Goal: Task Accomplishment & Management: Manage account settings

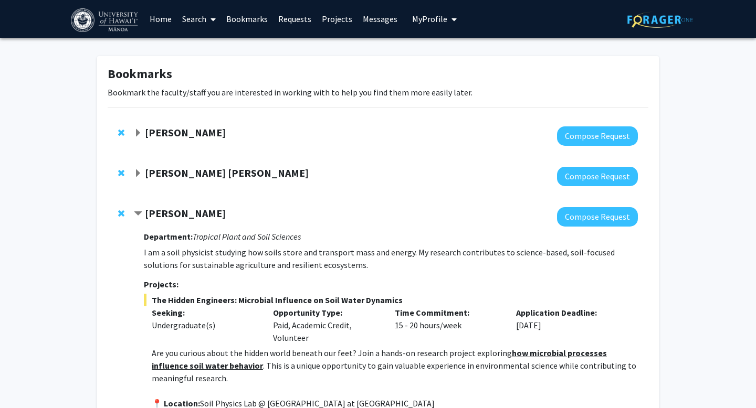
click at [412, 18] on span "My Profile" at bounding box center [429, 19] width 35 height 10
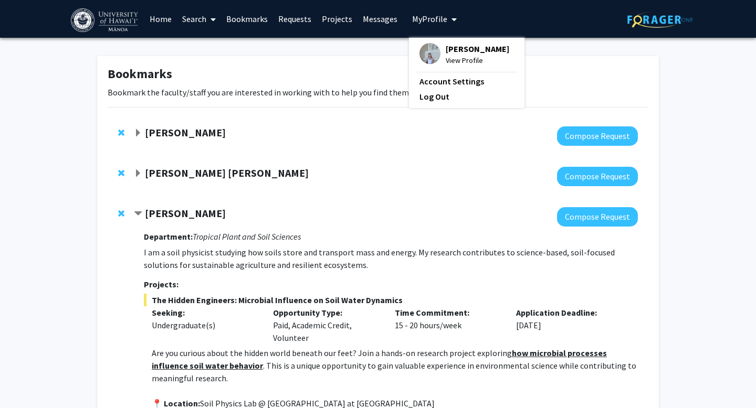
click at [449, 62] on span "View Profile" at bounding box center [476, 61] width 63 height 12
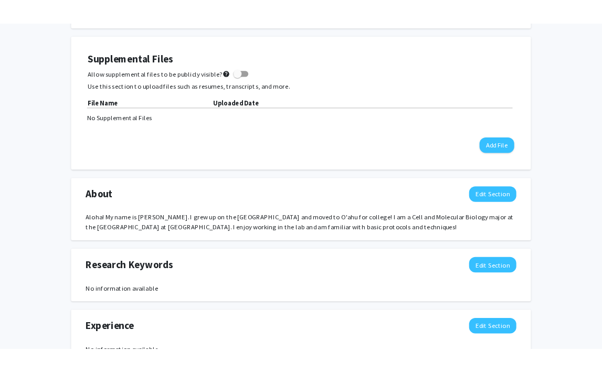
scroll to position [279, 0]
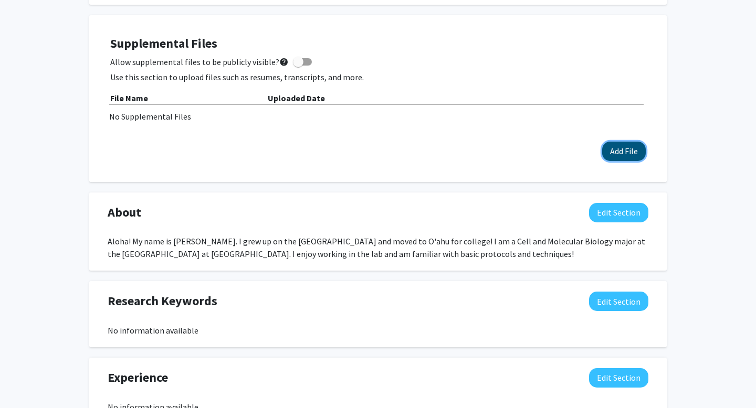
click at [614, 153] on button "Add File" at bounding box center [624, 151] width 44 height 19
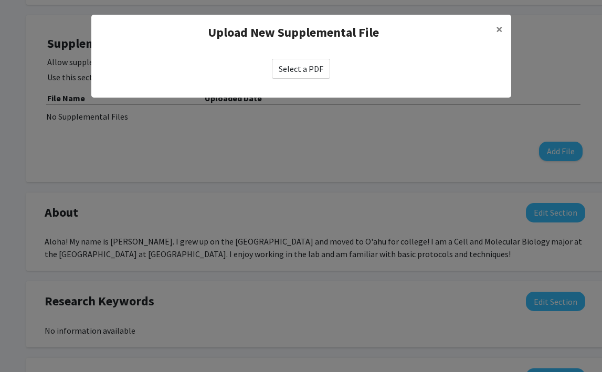
click at [297, 66] on label "Select a PDF" at bounding box center [301, 69] width 58 height 20
click at [0, 0] on input "Select a PDF" at bounding box center [0, 0] width 0 height 0
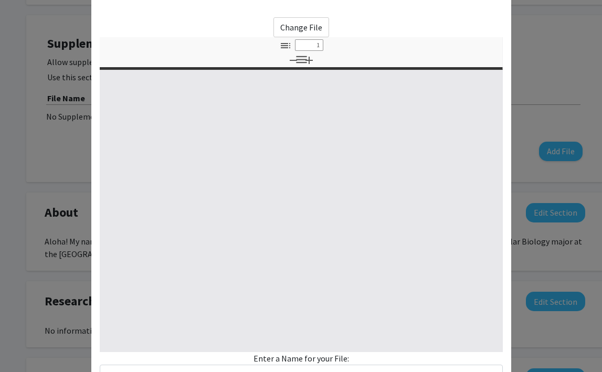
select select "custom"
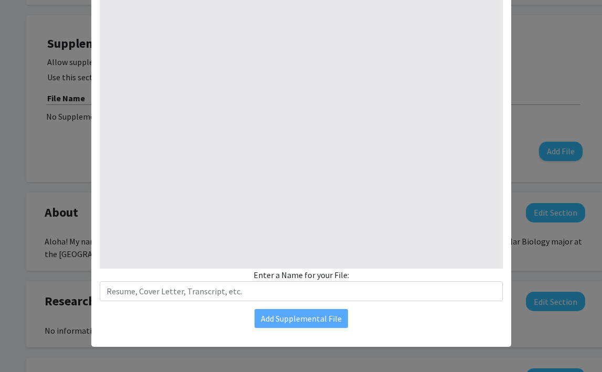
type input "0"
select select "custom"
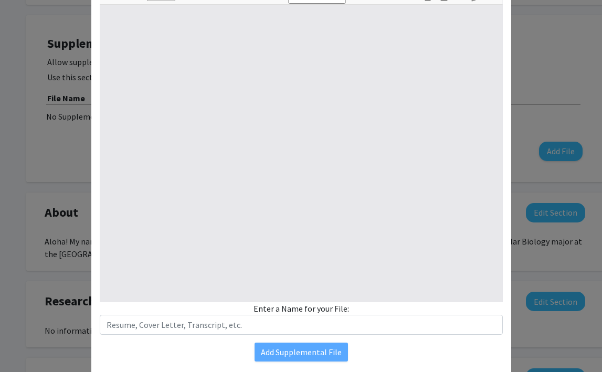
type input "1"
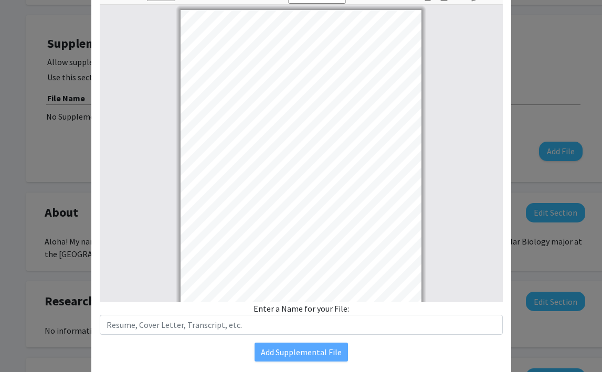
select select "auto"
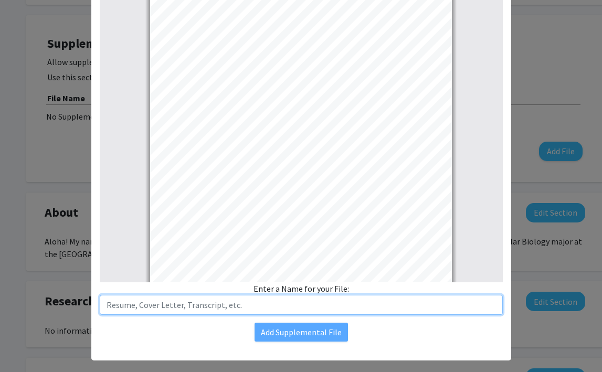
click at [200, 302] on input "text" at bounding box center [301, 305] width 403 height 20
type input "Resume"
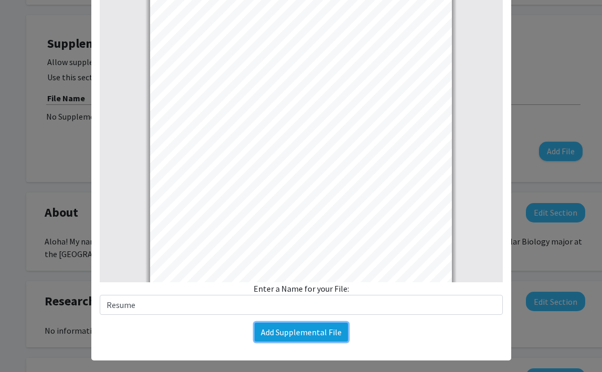
click at [293, 331] on button "Add Supplemental File" at bounding box center [300, 332] width 93 height 19
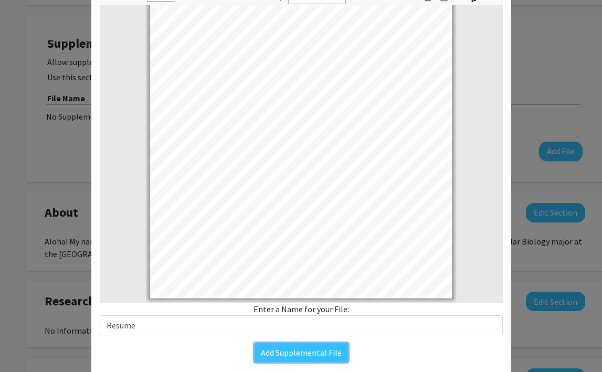
scroll to position [125, 0]
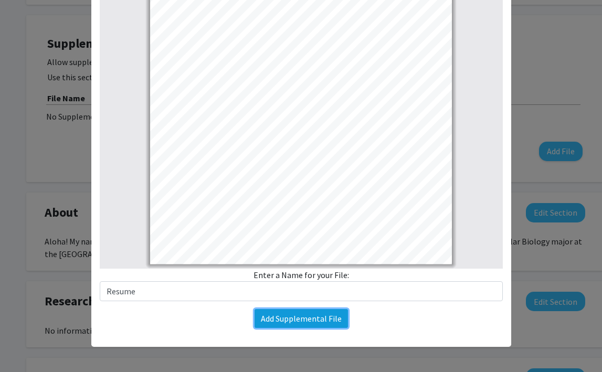
click at [288, 323] on button "Add Supplemental File" at bounding box center [300, 318] width 93 height 19
click at [280, 323] on button "Add Supplemental File" at bounding box center [300, 318] width 93 height 19
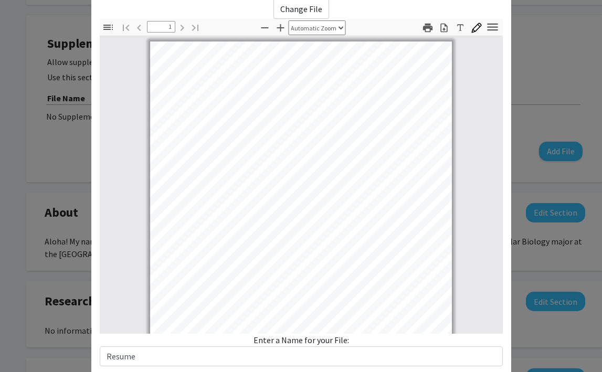
scroll to position [0, 0]
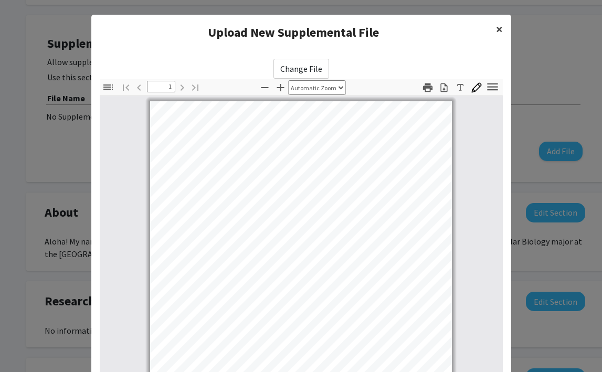
click at [497, 30] on span "×" at bounding box center [499, 29] width 7 height 16
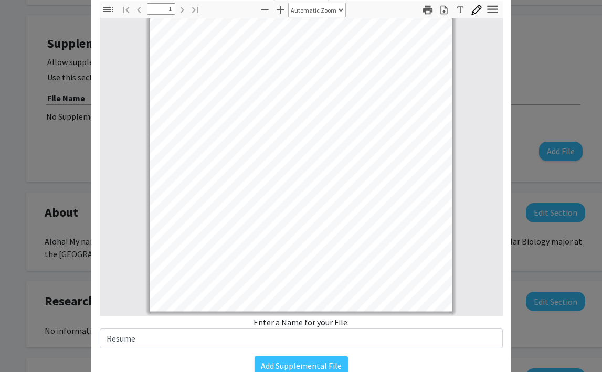
scroll to position [125, 0]
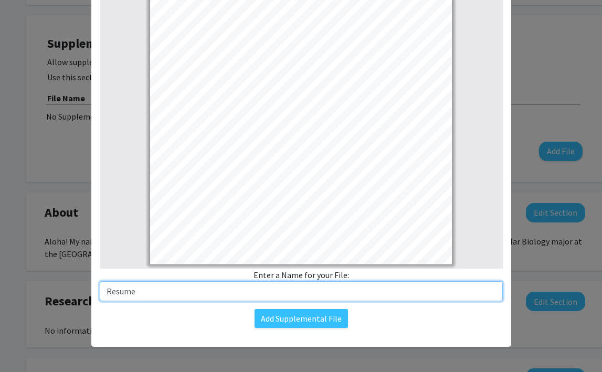
click at [306, 290] on input "Resume" at bounding box center [301, 291] width 403 height 20
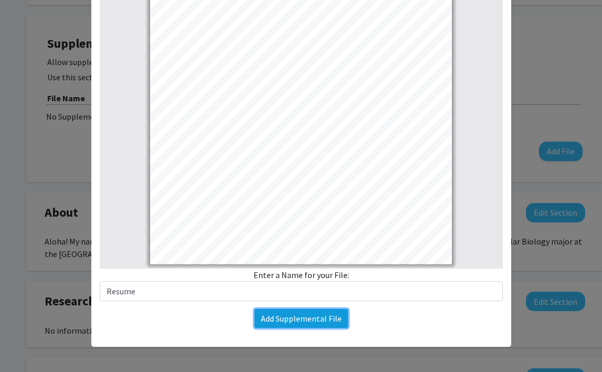
click at [297, 324] on button "Add Supplemental File" at bounding box center [300, 318] width 93 height 19
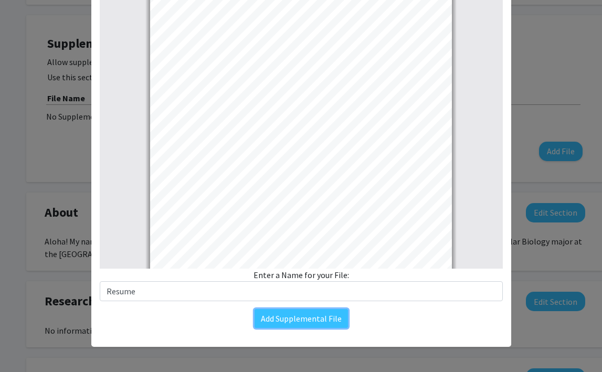
scroll to position [0, 0]
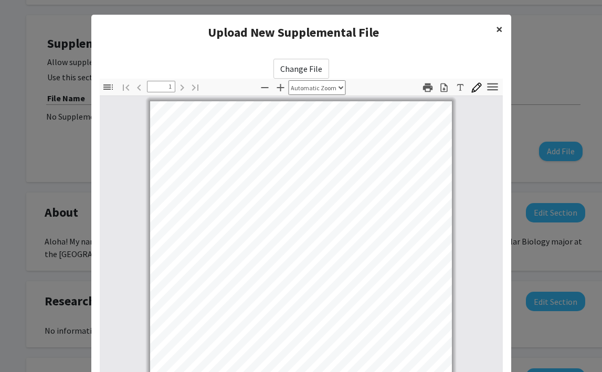
click at [494, 31] on button "×" at bounding box center [499, 29] width 24 height 29
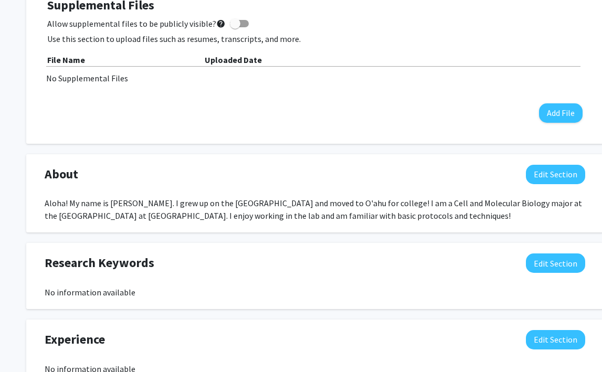
scroll to position [321, 0]
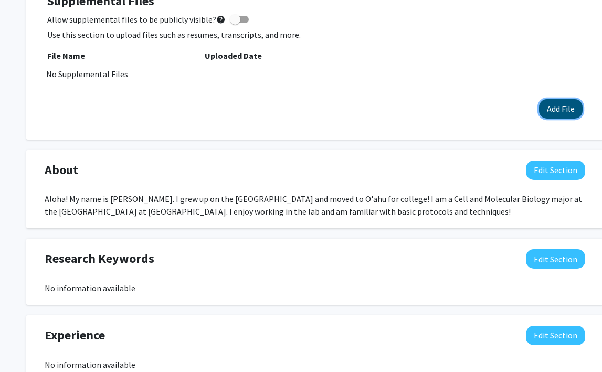
click at [561, 109] on button "Add File" at bounding box center [561, 108] width 44 height 19
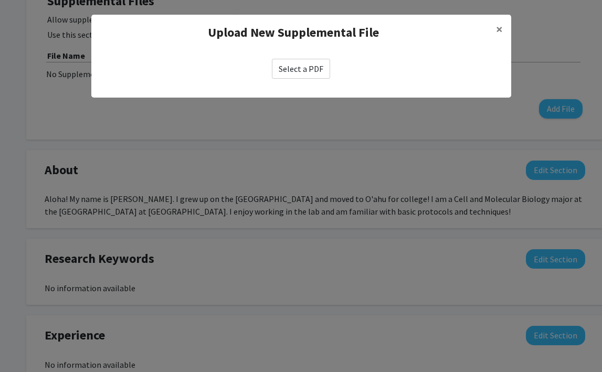
click at [303, 67] on label "Select a PDF" at bounding box center [301, 69] width 58 height 20
click at [0, 0] on input "Select a PDF" at bounding box center [0, 0] width 0 height 0
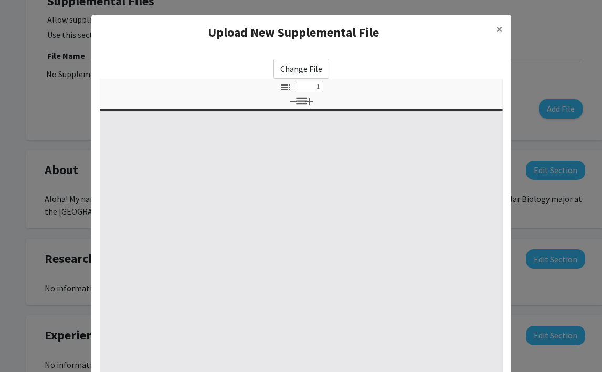
select select "custom"
type input "0"
select select "custom"
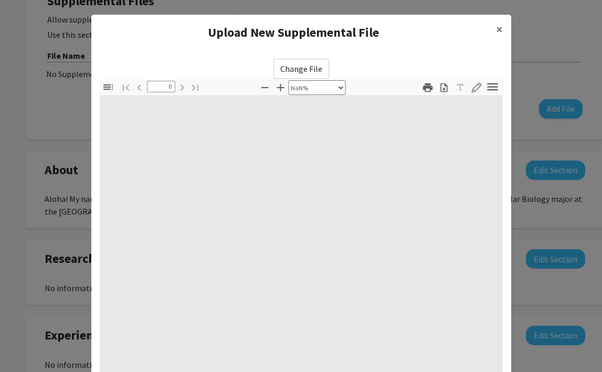
scroll to position [125, 0]
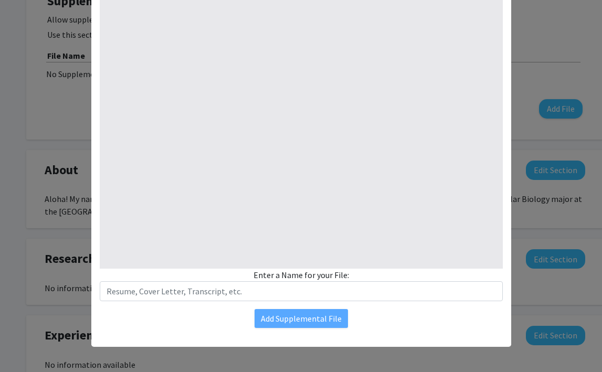
type input "1"
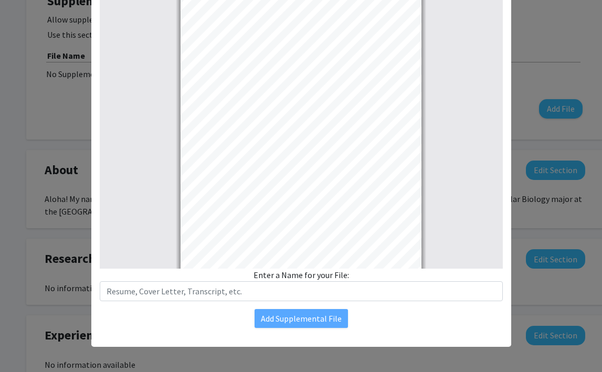
select select "auto"
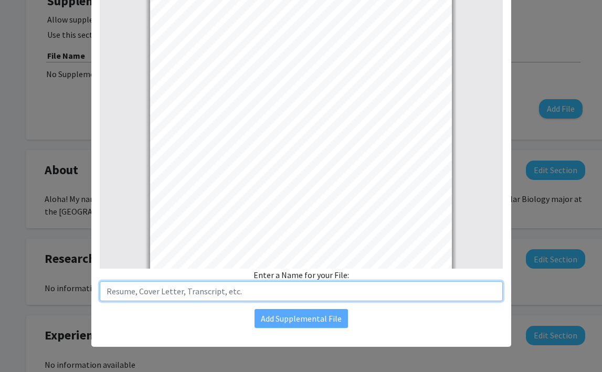
click at [243, 285] on input "text" at bounding box center [301, 291] width 403 height 20
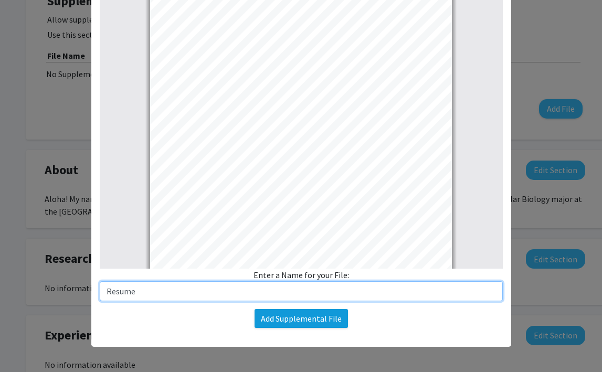
type input "Resume"
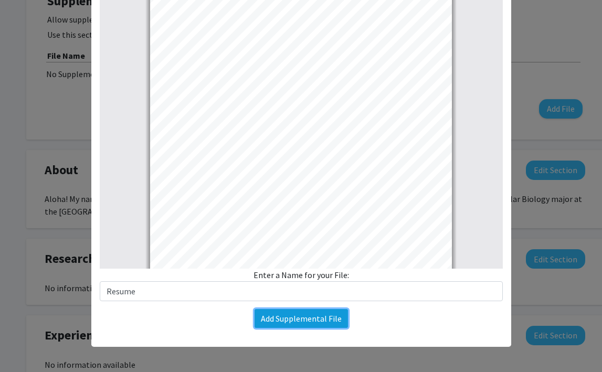
click at [273, 319] on button "Add Supplemental File" at bounding box center [300, 318] width 93 height 19
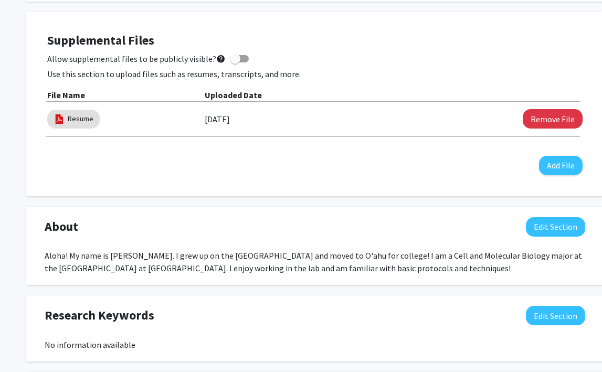
scroll to position [269, 0]
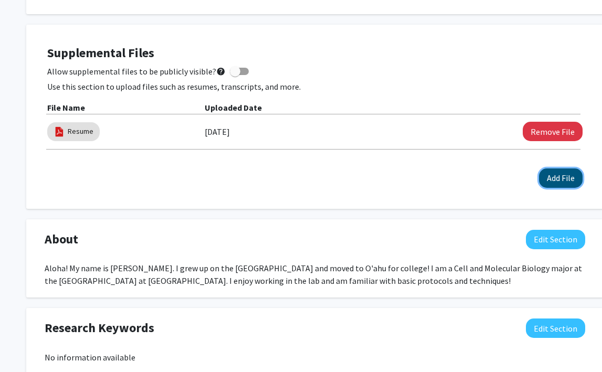
click at [558, 187] on button "Add File" at bounding box center [561, 177] width 44 height 19
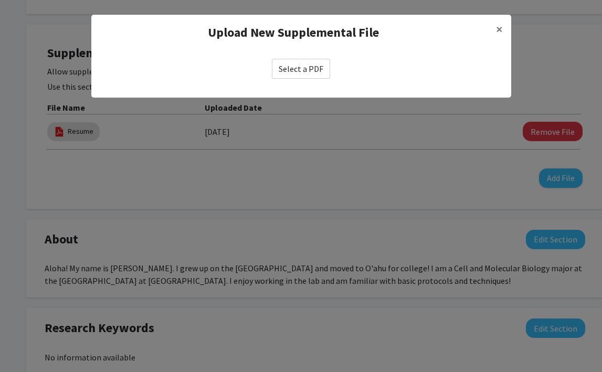
click at [301, 69] on label "Select a PDF" at bounding box center [301, 69] width 58 height 20
click at [0, 0] on input "Select a PDF" at bounding box center [0, 0] width 0 height 0
select select "custom"
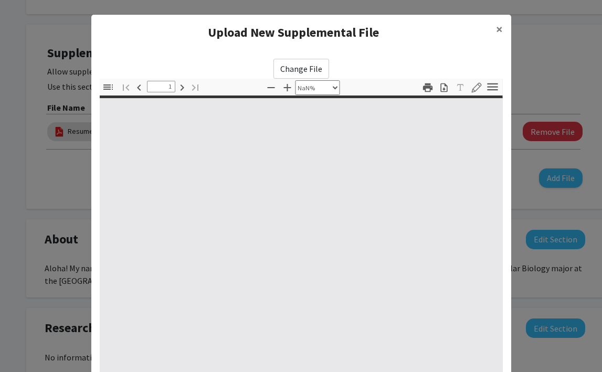
type input "0"
select select "custom"
type input "1"
select select "auto"
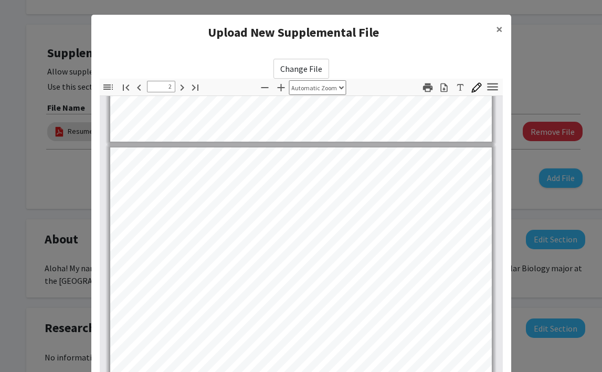
type input "3"
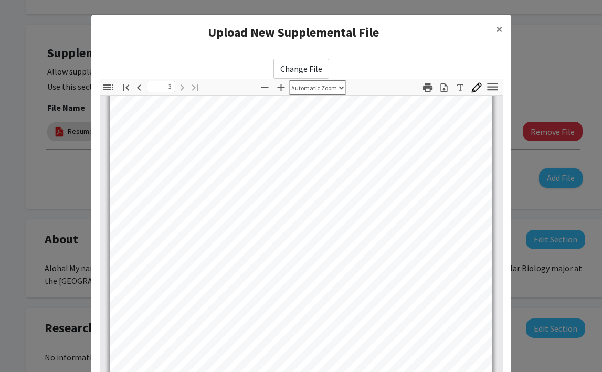
scroll to position [125, 0]
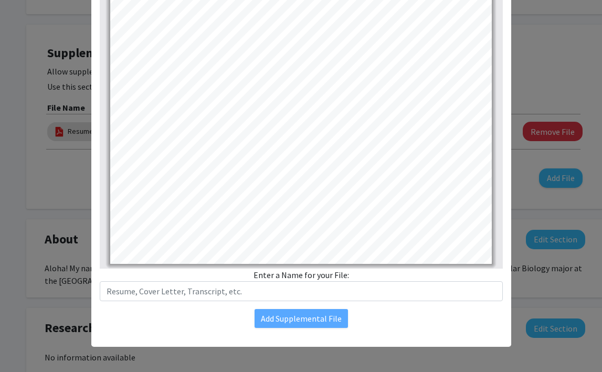
click at [275, 302] on div "Change File Thumbnails Document Outline Attachments Layers Current Outline Item…" at bounding box center [301, 130] width 420 height 411
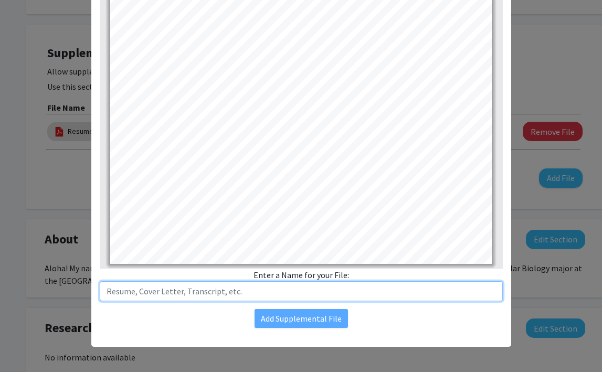
click at [273, 295] on input "text" at bounding box center [301, 291] width 403 height 20
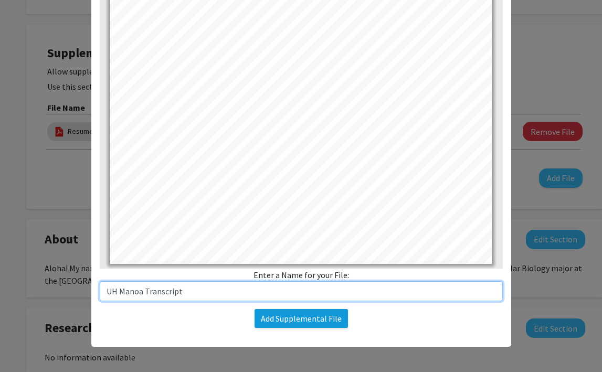
type input "UH Manoa Transcript"
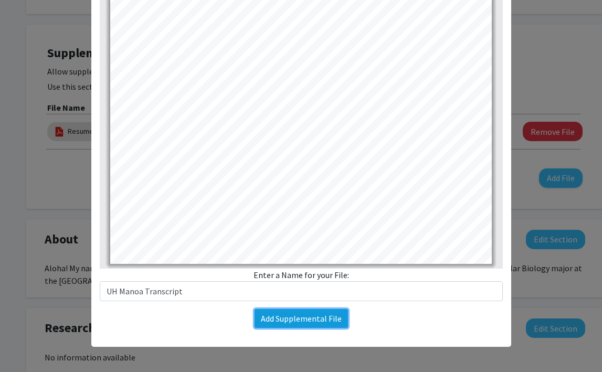
click at [289, 325] on button "Add Supplemental File" at bounding box center [300, 318] width 93 height 19
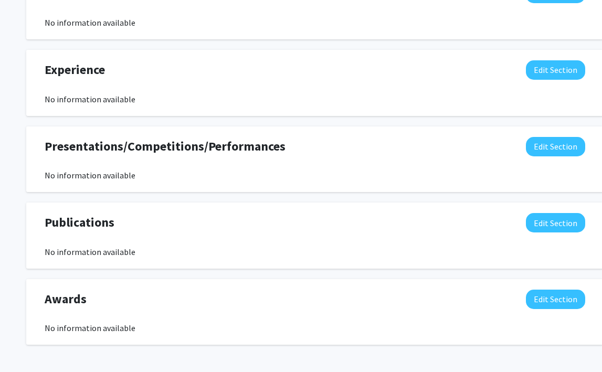
scroll to position [641, 0]
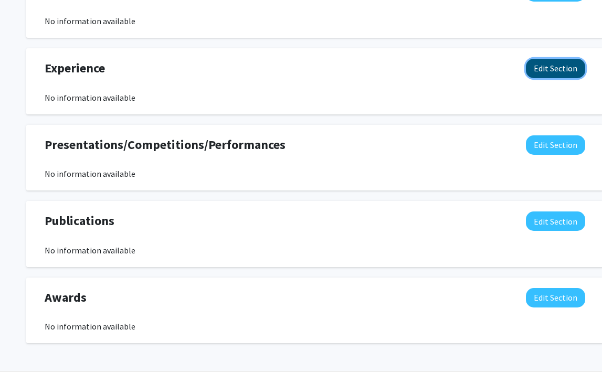
click at [556, 67] on button "Edit Section" at bounding box center [555, 68] width 59 height 19
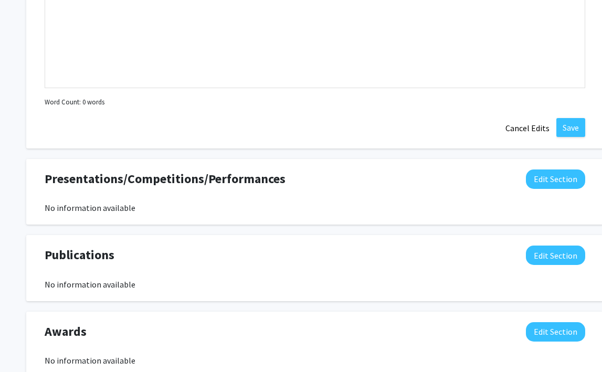
scroll to position [898, 0]
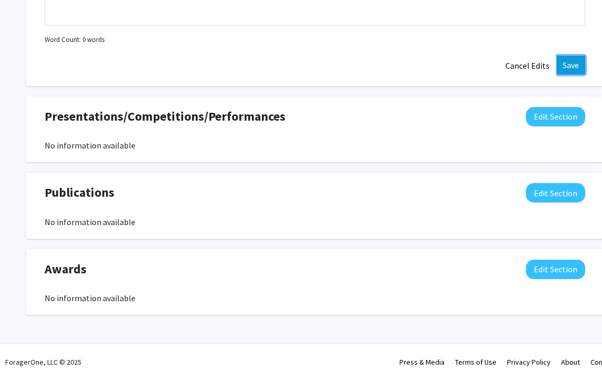
click at [574, 62] on button "Save" at bounding box center [570, 65] width 29 height 19
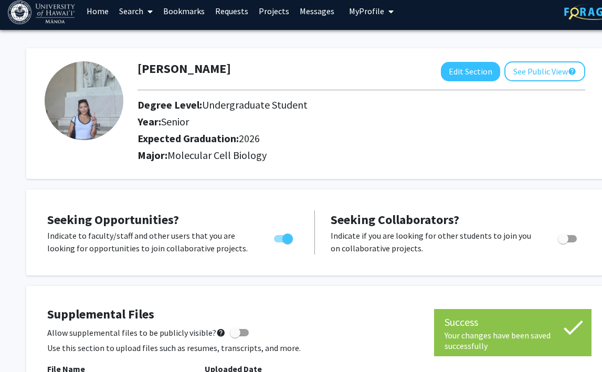
scroll to position [0, 0]
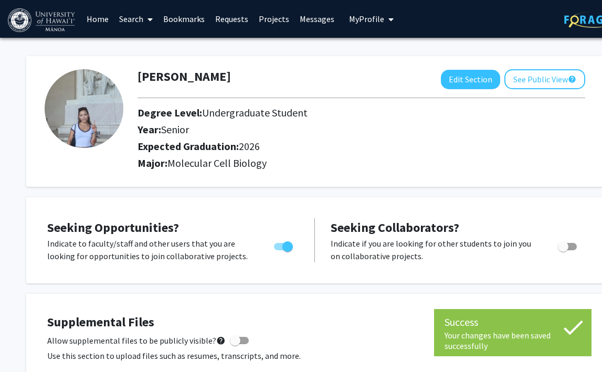
click at [199, 20] on link "Bookmarks" at bounding box center [184, 19] width 52 height 37
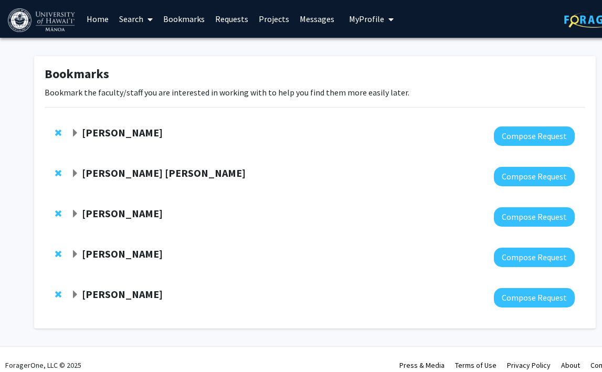
click at [141, 165] on div "[PERSON_NAME] [PERSON_NAME] Compose Request" at bounding box center [315, 176] width 540 height 40
click at [137, 171] on strong "[PERSON_NAME] [PERSON_NAME]" at bounding box center [164, 172] width 164 height 13
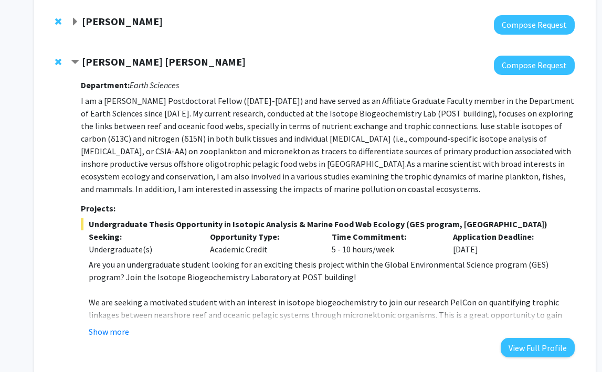
scroll to position [112, 0]
click at [76, 26] on div "[PERSON_NAME]" at bounding box center [184, 21] width 227 height 13
click at [77, 18] on span "Expand Murad Hossain Bookmark" at bounding box center [75, 21] width 8 height 8
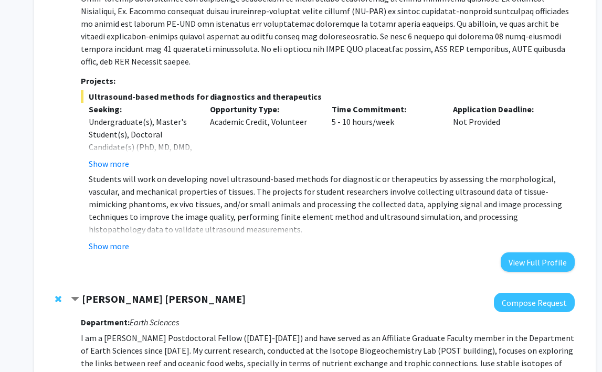
scroll to position [262, 0]
click at [110, 239] on button "Show more" at bounding box center [109, 245] width 40 height 13
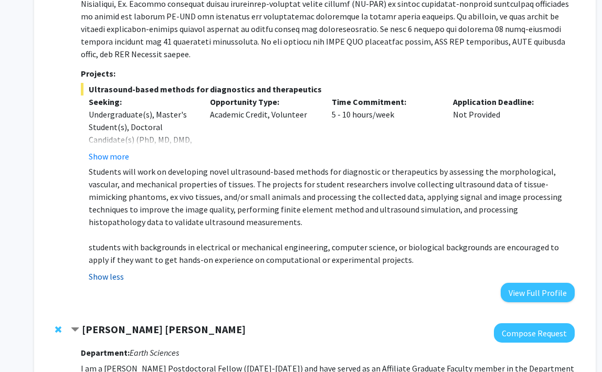
scroll to position [265, 0]
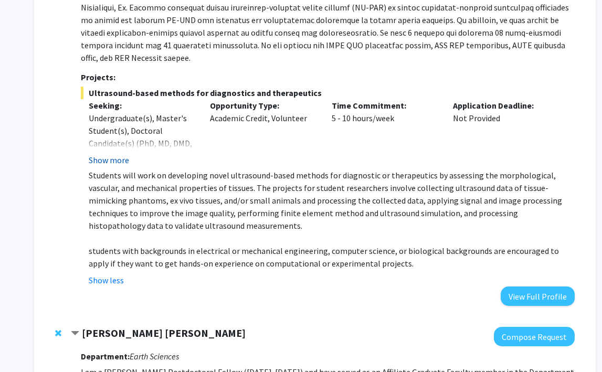
click at [111, 154] on button "Show more" at bounding box center [109, 160] width 40 height 13
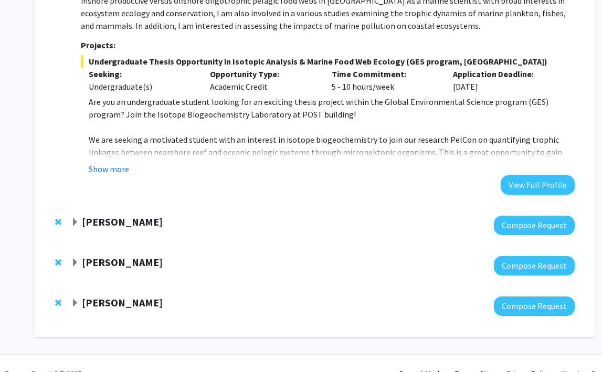
scroll to position [744, 0]
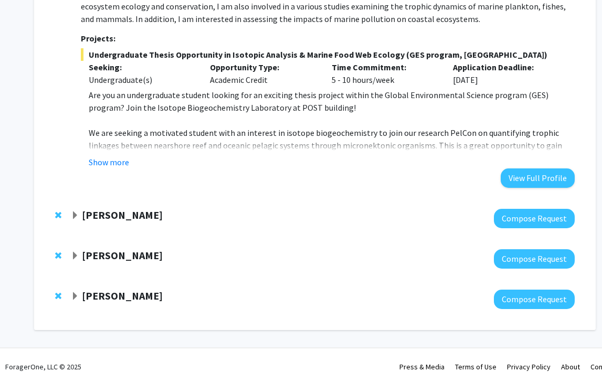
click at [101, 208] on strong "[PERSON_NAME]" at bounding box center [122, 214] width 81 height 13
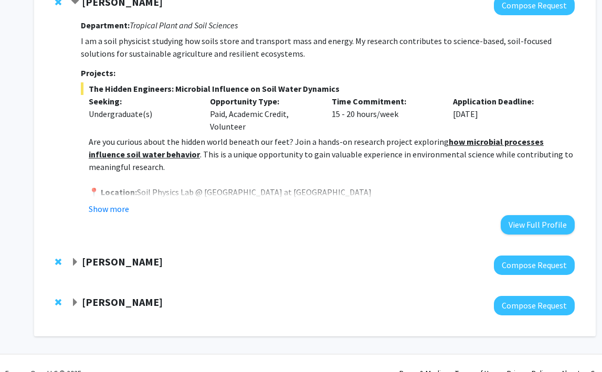
scroll to position [964, 0]
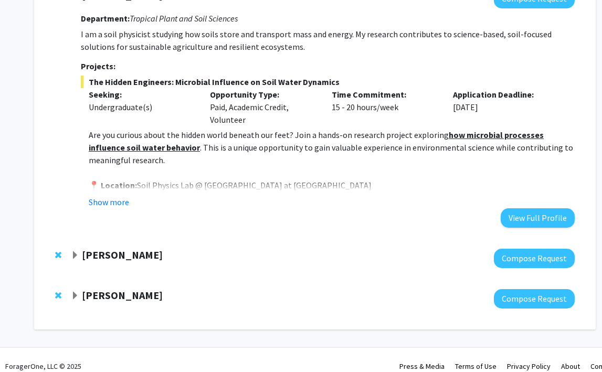
click at [130, 289] on strong "[PERSON_NAME]" at bounding box center [122, 295] width 81 height 13
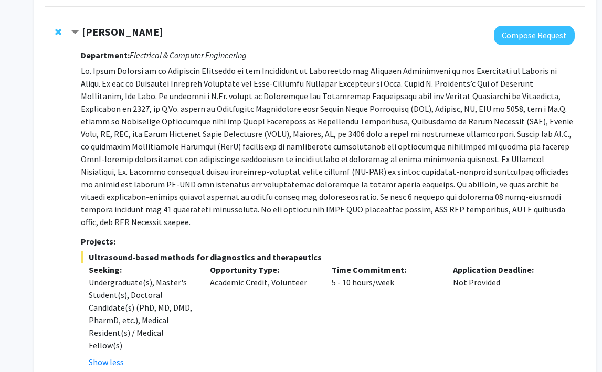
scroll to position [0, 0]
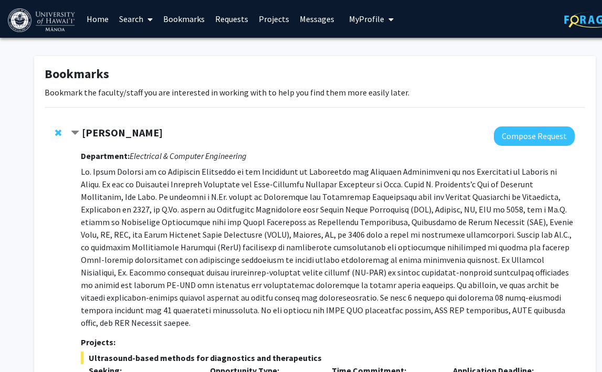
click at [88, 17] on link "Home" at bounding box center [97, 19] width 33 height 37
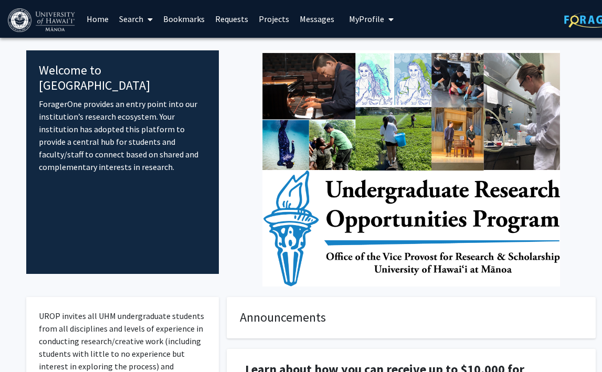
click at [126, 18] on link "Search" at bounding box center [136, 19] width 44 height 37
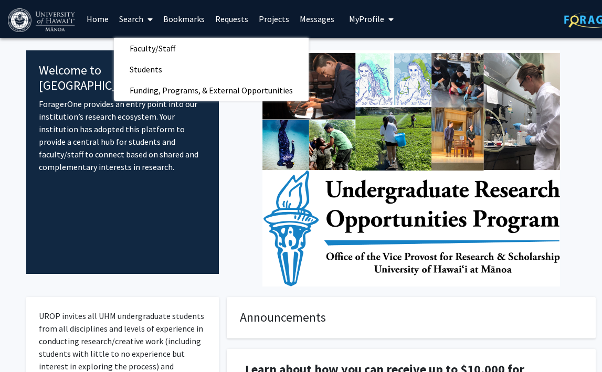
click at [263, 16] on link "Projects" at bounding box center [273, 19] width 41 height 37
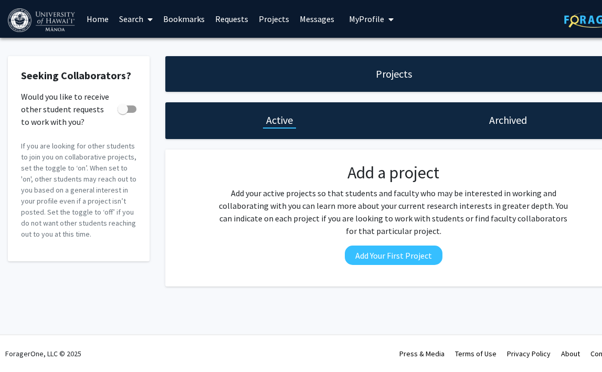
click at [141, 19] on link "Search" at bounding box center [136, 19] width 44 height 37
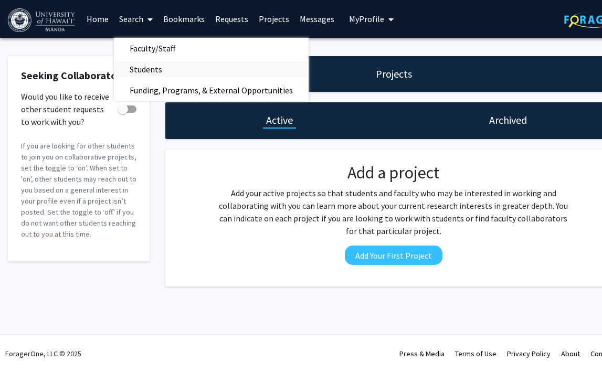
click at [139, 68] on span "Students" at bounding box center [146, 69] width 64 height 21
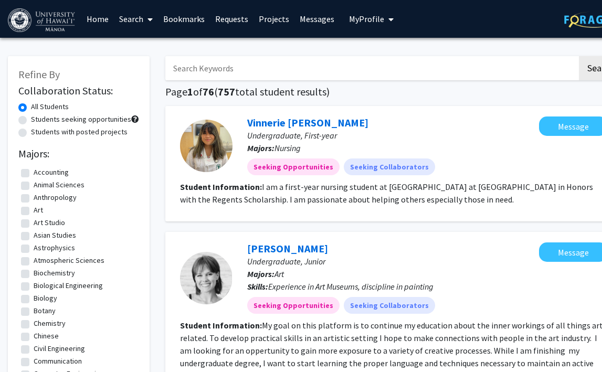
click at [73, 120] on label "Students seeking opportunities" at bounding box center [81, 119] width 100 height 11
click at [38, 120] on input "Students seeking opportunities" at bounding box center [34, 117] width 7 height 7
radio input "true"
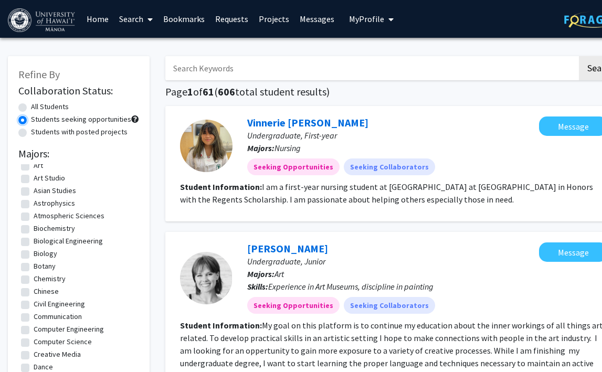
scroll to position [47, 0]
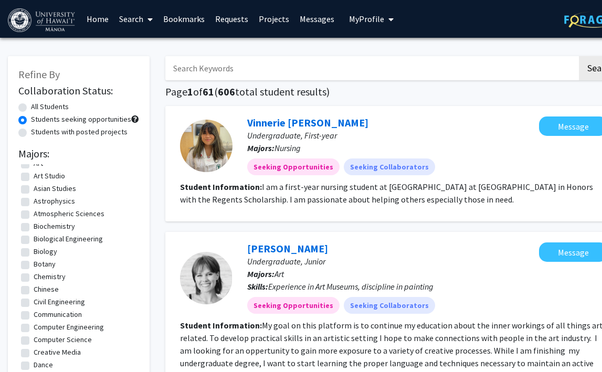
click at [41, 250] on label "Biology" at bounding box center [46, 251] width 24 height 11
click at [40, 250] on input "Biology" at bounding box center [37, 249] width 7 height 7
checkbox input "true"
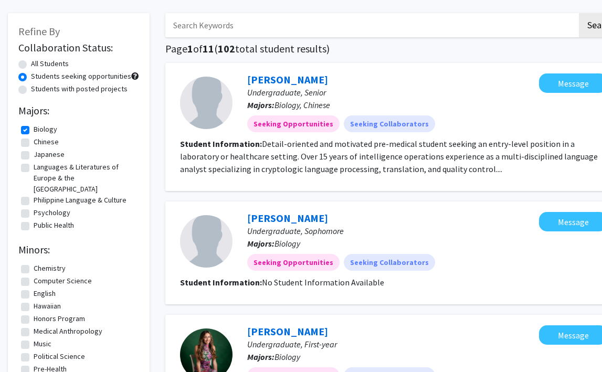
scroll to position [42, 0]
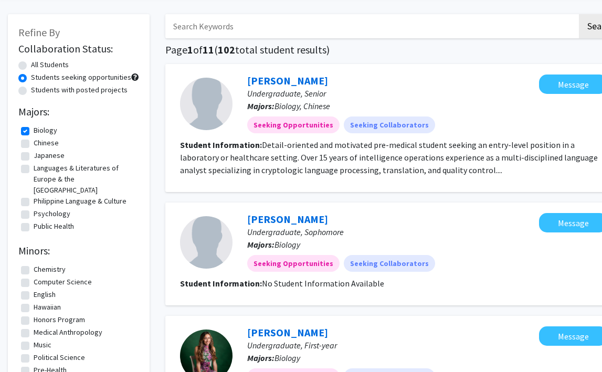
click at [67, 90] on label "Students with posted projects" at bounding box center [79, 89] width 97 height 11
click at [38, 90] on input "Students with posted projects" at bounding box center [34, 87] width 7 height 7
radio input "true"
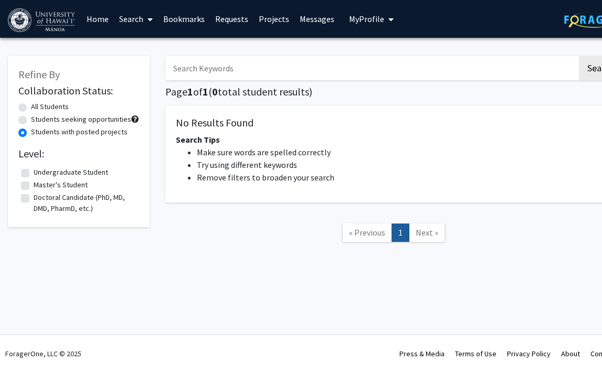
click at [131, 19] on link "Search" at bounding box center [136, 19] width 44 height 37
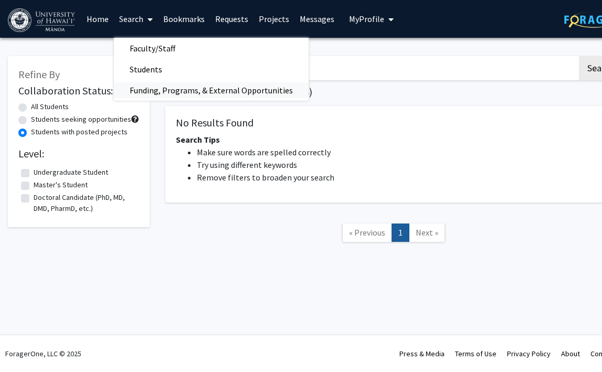
click at [170, 87] on span "Funding, Programs, & External Opportunities" at bounding box center [211, 90] width 195 height 21
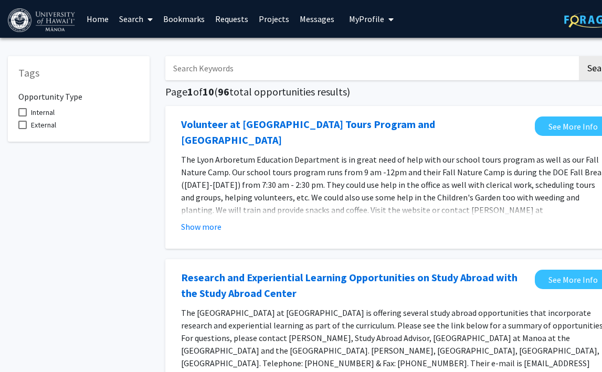
click at [130, 18] on link "Search" at bounding box center [136, 19] width 44 height 37
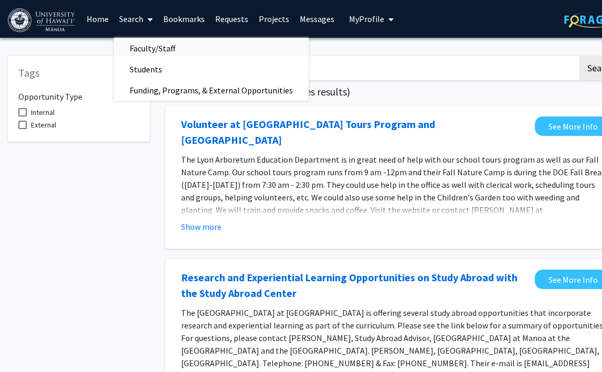
click at [133, 55] on span "Faculty/Staff" at bounding box center [152, 48] width 77 height 21
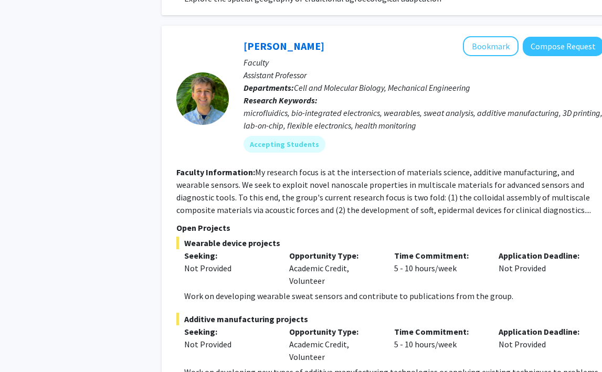
scroll to position [707, 4]
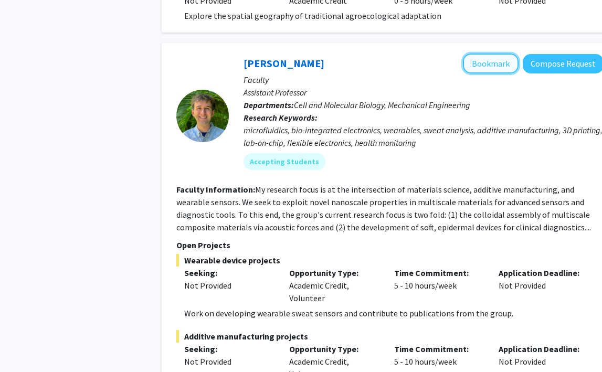
click at [490, 54] on button "Bookmark" at bounding box center [491, 64] width 56 height 20
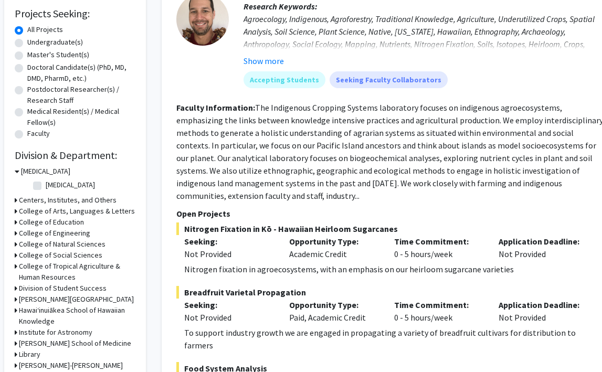
scroll to position [158, 4]
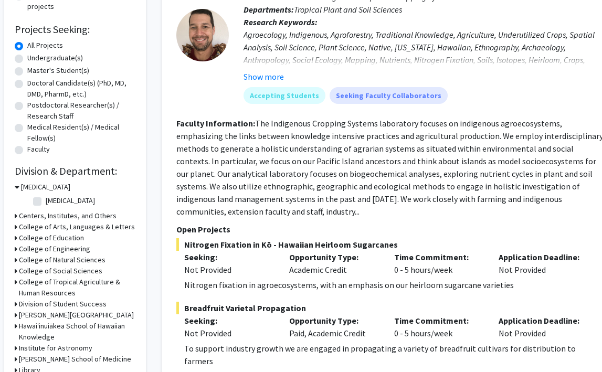
click at [27, 57] on label "Undergraduate(s)" at bounding box center [55, 57] width 56 height 11
click at [27, 57] on input "Undergraduate(s)" at bounding box center [30, 55] width 7 height 7
radio input "true"
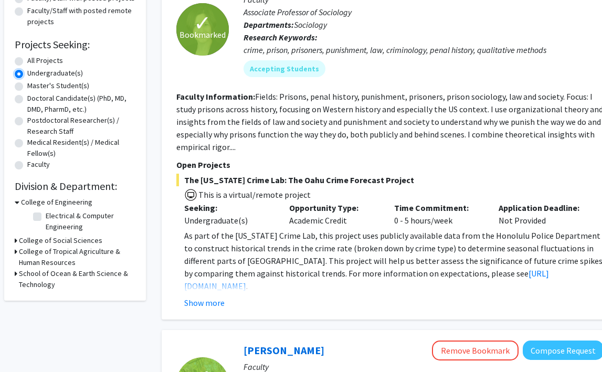
scroll to position [0, 4]
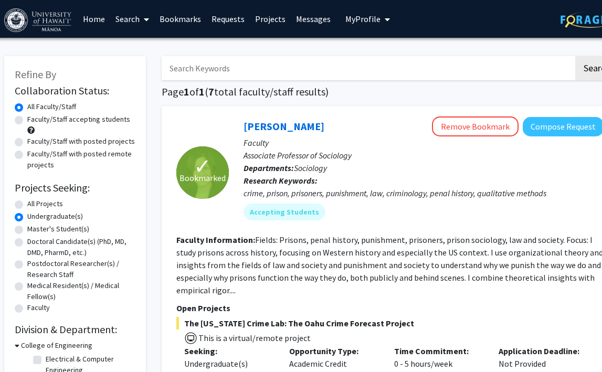
click at [180, 15] on link "Bookmarks" at bounding box center [180, 19] width 52 height 37
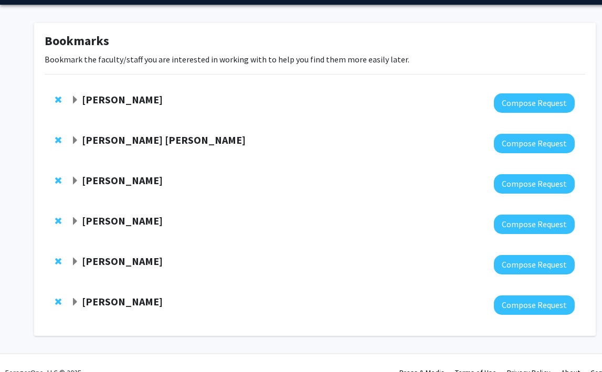
scroll to position [52, 0]
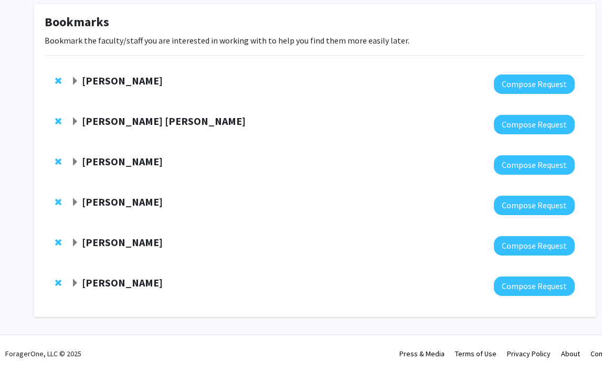
click at [107, 282] on strong "[PERSON_NAME]" at bounding box center [122, 282] width 81 height 13
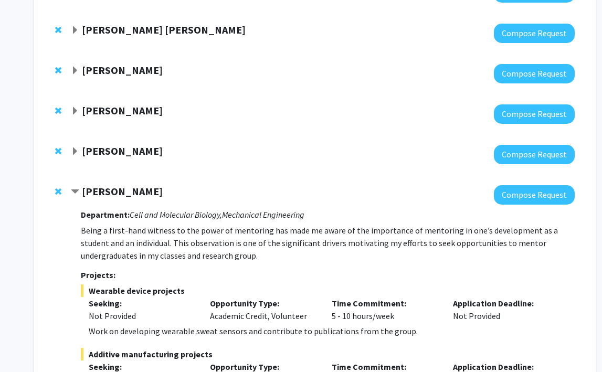
scroll to position [133, 0]
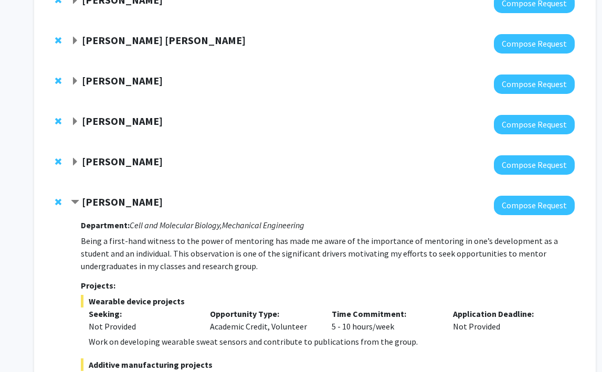
click at [134, 156] on strong "[PERSON_NAME]" at bounding box center [122, 161] width 81 height 13
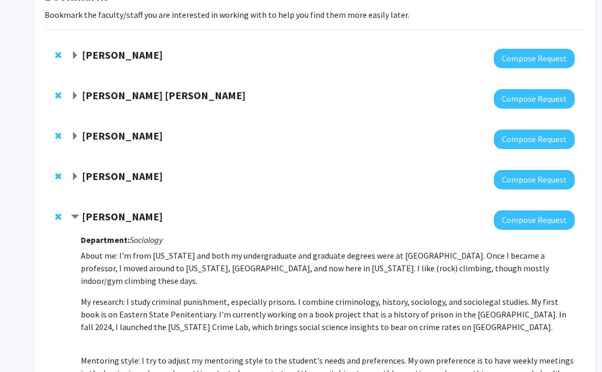
scroll to position [73, 0]
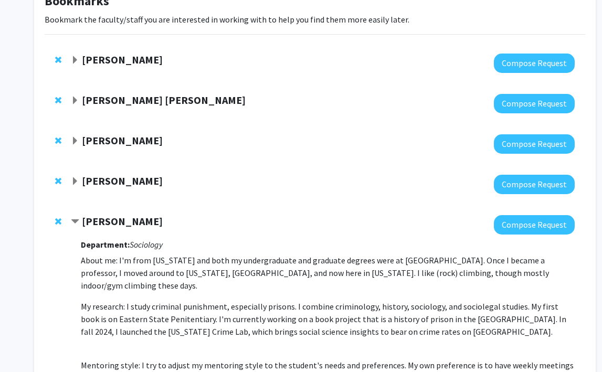
click at [134, 183] on strong "[PERSON_NAME]" at bounding box center [122, 180] width 81 height 13
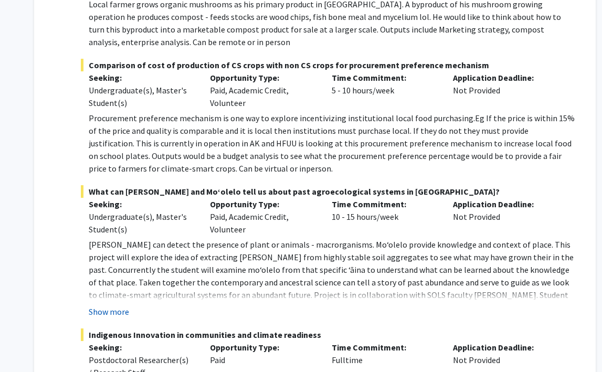
scroll to position [698, 0]
click at [110, 305] on button "Show more" at bounding box center [109, 311] width 40 height 13
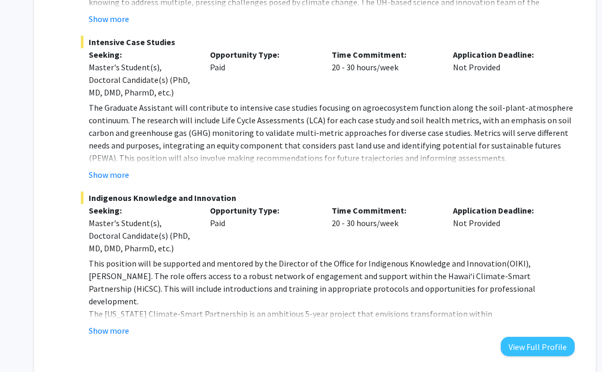
scroll to position [1552, 0]
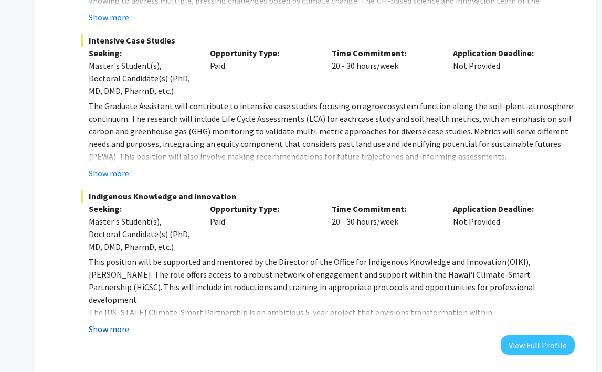
click at [119, 323] on button "Show more" at bounding box center [109, 329] width 40 height 13
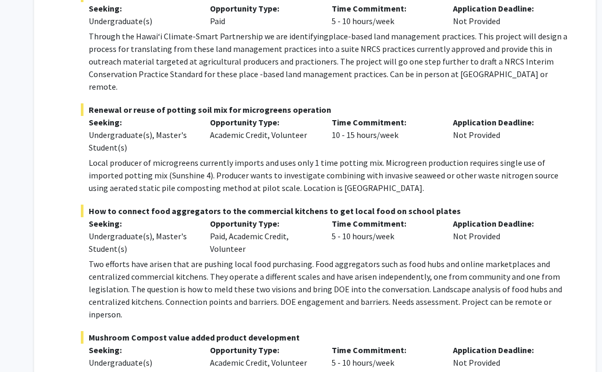
scroll to position [323, 0]
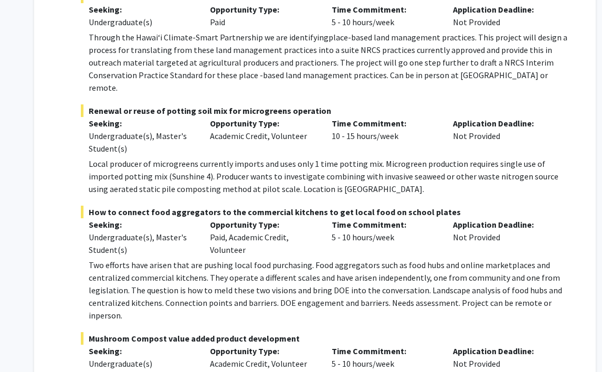
click at [240, 218] on div "Opportunity Type: Paid, Academic Credit, Volunteer" at bounding box center [263, 237] width 122 height 38
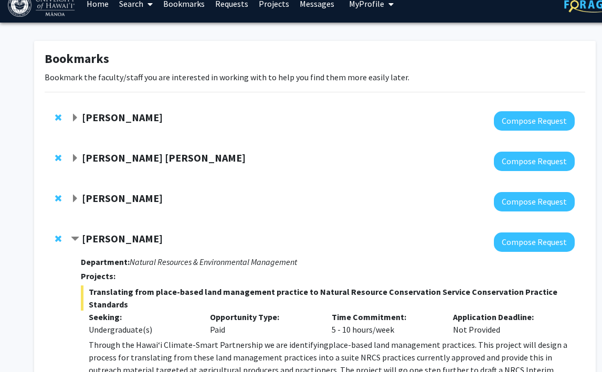
scroll to position [0, 0]
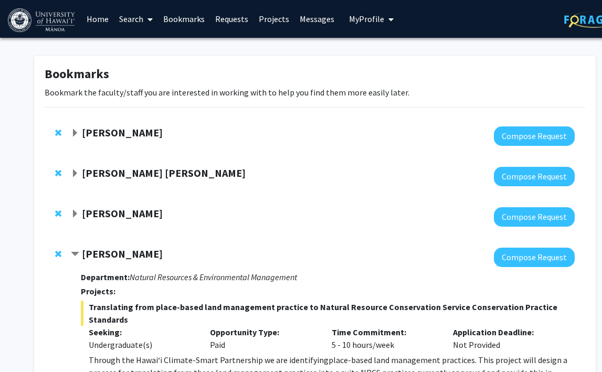
click at [104, 17] on link "Home" at bounding box center [97, 19] width 33 height 37
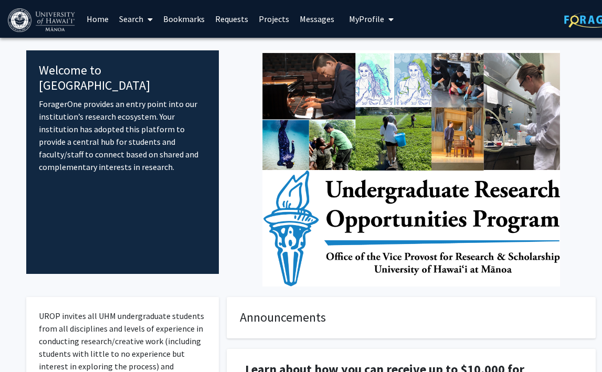
click at [349, 16] on span "My Profile" at bounding box center [366, 19] width 35 height 10
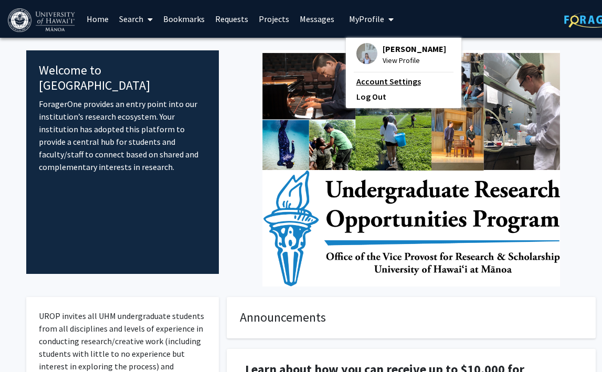
click at [375, 82] on link "Account Settings" at bounding box center [403, 81] width 94 height 13
